Goal: Information Seeking & Learning: Learn about a topic

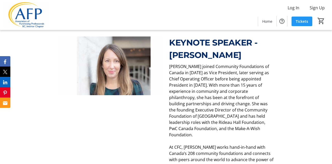
scroll to position [385, 0]
click at [177, 49] on span "KEYNOTE SPEAKER - [PERSON_NAME]" at bounding box center [213, 48] width 88 height 23
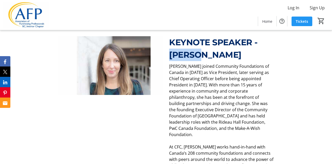
click at [177, 49] on span "KEYNOTE SPEAKER - [PERSON_NAME]" at bounding box center [213, 48] width 88 height 23
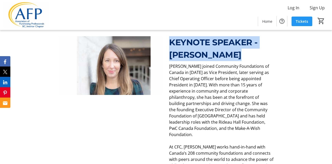
click at [177, 49] on span "KEYNOTE SPEAKER - [PERSON_NAME]" at bounding box center [213, 48] width 88 height 23
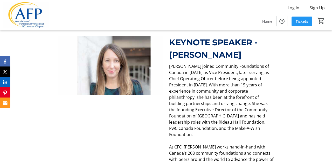
click at [198, 50] on span "KEYNOTE SPEAKER - [PERSON_NAME]" at bounding box center [213, 48] width 88 height 23
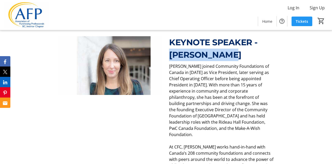
drag, startPoint x: 224, startPoint y: 50, endPoint x: 171, endPoint y: 50, distance: 53.4
click at [171, 50] on span "KEYNOTE SPEAKER - [PERSON_NAME]" at bounding box center [213, 48] width 88 height 23
copy span "[PERSON_NAME]"
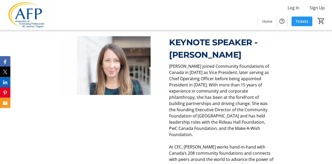
click at [172, 90] on span "[PERSON_NAME] joined Community Foundations of Canada in [DATE] as Vice Presiden…" at bounding box center [219, 101] width 100 height 74
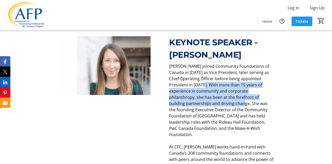
drag, startPoint x: 198, startPoint y: 79, endPoint x: 198, endPoint y: 98, distance: 18.4
click at [198, 98] on span "[PERSON_NAME] joined Community Foundations of Canada in [DATE] as Vice Presiden…" at bounding box center [219, 101] width 100 height 74
copy span "With more than 15 years of experience in community and corporate philanthropy, …"
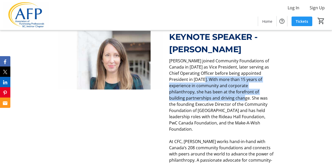
scroll to position [391, 0]
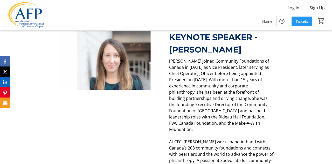
click at [206, 43] on span "KEYNOTE SPEAKER - [PERSON_NAME]" at bounding box center [213, 43] width 88 height 23
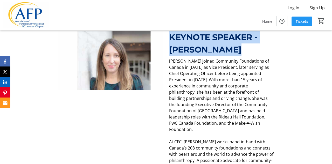
click at [206, 43] on span "KEYNOTE SPEAKER - [PERSON_NAME]" at bounding box center [213, 43] width 88 height 23
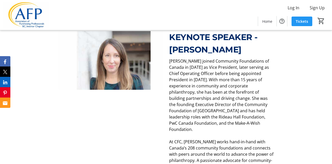
click at [209, 44] on span "KEYNOTE SPEAKER - [PERSON_NAME]" at bounding box center [213, 43] width 88 height 23
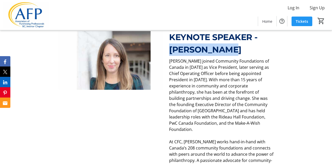
drag, startPoint x: 233, startPoint y: 44, endPoint x: 170, endPoint y: 44, distance: 63.3
click at [170, 44] on p "KEYNOTE SPEAKER - [PERSON_NAME]" at bounding box center [221, 43] width 105 height 25
copy span "[PERSON_NAME]"
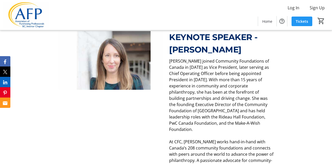
click at [217, 88] on span "[PERSON_NAME] joined Community Foundations of Canada in [DATE] as Vice Presiden…" at bounding box center [219, 95] width 100 height 74
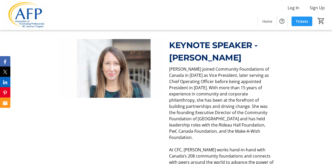
scroll to position [379, 0]
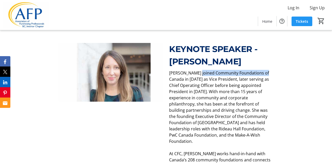
drag, startPoint x: 198, startPoint y: 67, endPoint x: 266, endPoint y: 67, distance: 68.5
click at [266, 70] on span "[PERSON_NAME] joined Community Foundations of Canada in [DATE] as Vice Presiden…" at bounding box center [219, 107] width 100 height 74
drag, startPoint x: 197, startPoint y: 67, endPoint x: 265, endPoint y: 68, distance: 68.0
click at [265, 70] on span "[PERSON_NAME] joined Community Foundations of Canada in [DATE] as Vice Presiden…" at bounding box center [219, 107] width 100 height 74
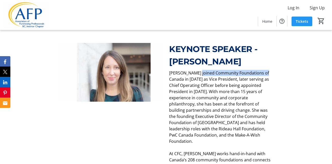
copy span "Community Foundations of [GEOGRAPHIC_DATA]"
click at [184, 85] on span "[PERSON_NAME] joined Community Foundations of Canada in [DATE] as Vice Presiden…" at bounding box center [219, 107] width 100 height 74
click at [230, 93] on span "[PERSON_NAME] joined Community Foundations of Canada in [DATE] as Vice Presiden…" at bounding box center [219, 107] width 100 height 74
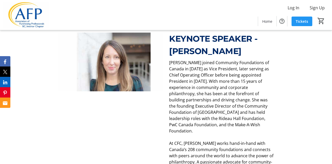
scroll to position [390, 0]
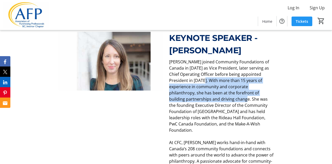
drag, startPoint x: 197, startPoint y: 74, endPoint x: 201, endPoint y: 92, distance: 18.0
click at [200, 92] on span "[PERSON_NAME] joined Community Foundations of Canada in [DATE] as Vice Presiden…" at bounding box center [219, 96] width 100 height 74
copy span "With more than 15 years of experience in community and corporate philanthropy, …"
click at [149, 80] on img at bounding box center [110, 61] width 105 height 59
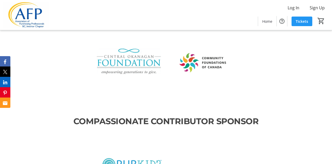
scroll to position [881, 0]
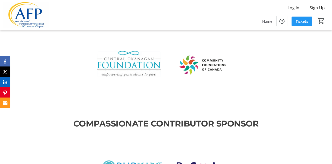
click at [169, 100] on div at bounding box center [165, 75] width 221 height 86
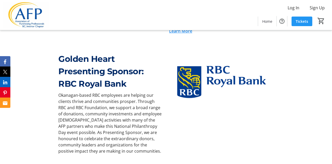
scroll to position [552, 0]
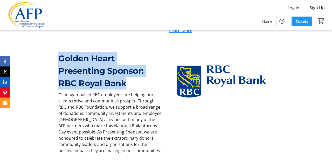
drag, startPoint x: 60, startPoint y: 46, endPoint x: 127, endPoint y: 72, distance: 71.5
click at [127, 72] on div "Golden Heart Presenting Sponsor: RBC Royal Bank" at bounding box center [110, 70] width 105 height 37
copy div "Golden Heart Presenting Sponsor: RBC Royal Bank"
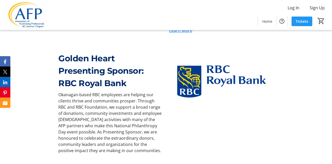
click at [99, 57] on span "Golden Heart Presenting Sponsor:" at bounding box center [100, 64] width 85 height 23
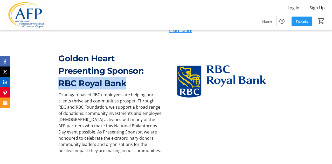
drag, startPoint x: 124, startPoint y: 72, endPoint x: 46, endPoint y: 72, distance: 78.1
click at [46, 72] on div "Golden Heart Presenting Sponsor: RBC Royal Bank Okanagan-based RBC employees ar…" at bounding box center [166, 103] width 332 height 114
copy span "RBC Royal Bank"
click at [201, 65] on img at bounding box center [221, 81] width 105 height 59
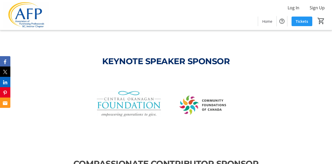
scroll to position [839, 0]
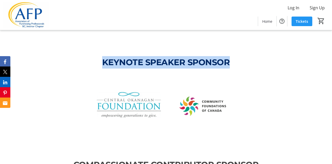
drag, startPoint x: 99, startPoint y: 54, endPoint x: 233, endPoint y: 53, distance: 133.9
click at [233, 56] on p "KEYNOTE SPEAKER SPONSOR" at bounding box center [165, 62] width 215 height 12
copy span "KEYNOTE SPEAKER SPONSOR"
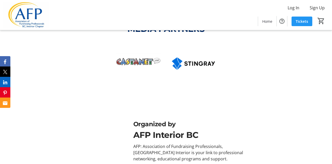
scroll to position [1303, 0]
